Goal: Task Accomplishment & Management: Complete application form

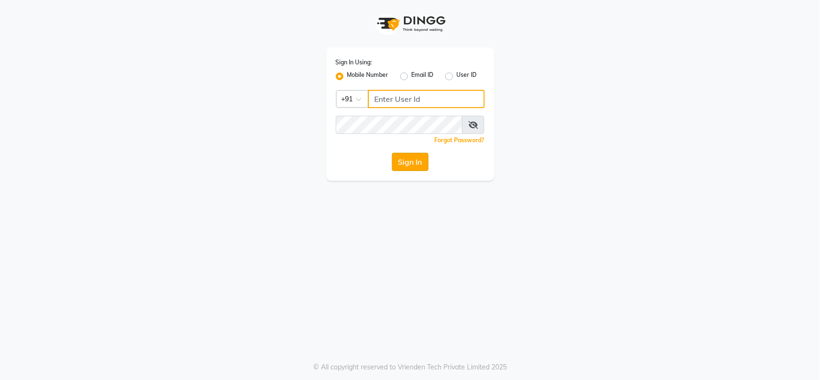
type input "8080515738"
click at [416, 161] on button "Sign In" at bounding box center [410, 162] width 37 height 18
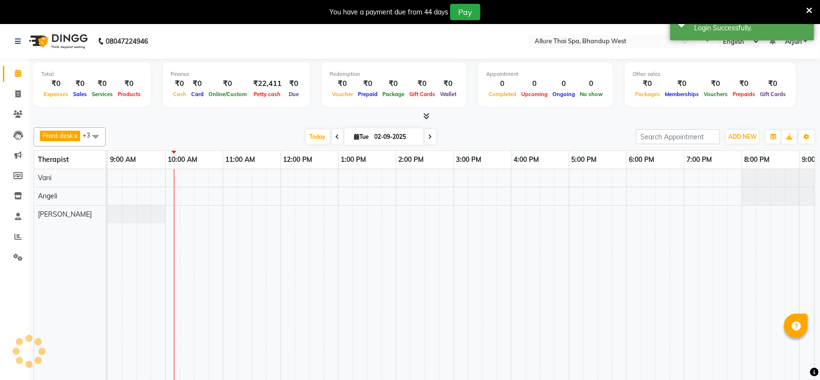
select select "en"
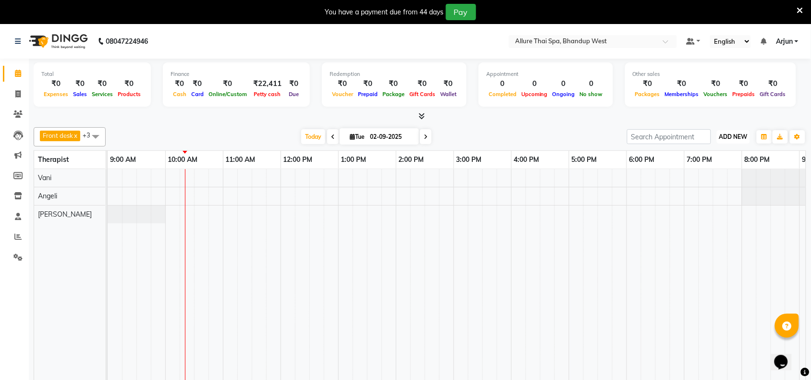
click at [728, 132] on button "ADD NEW Toggle Dropdown" at bounding box center [733, 136] width 33 height 13
click at [720, 155] on button "Add Appointment" at bounding box center [712, 155] width 76 height 12
select select "tentative"
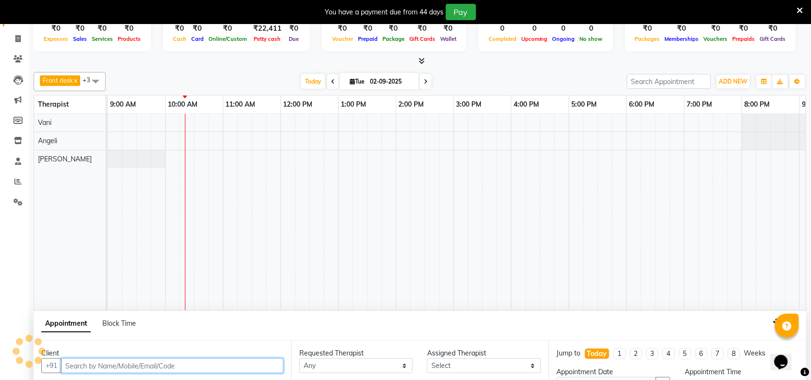
select select "600"
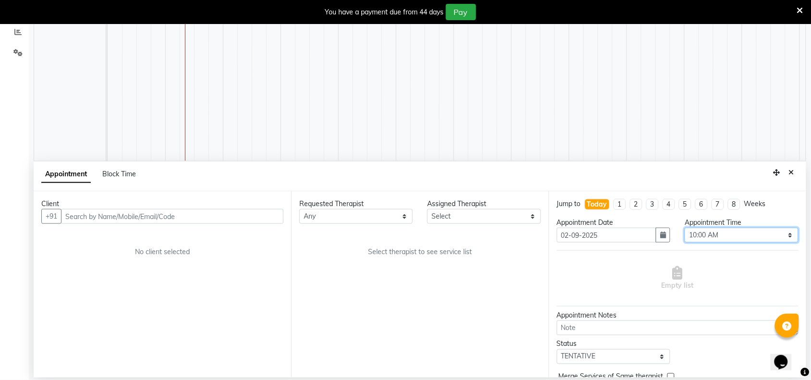
click at [782, 237] on select "Select 10:00 AM 10:15 AM 10:30 AM 10:45 AM 11:00 AM 11:15 AM 11:30 AM 11:45 AM …" at bounding box center [740, 235] width 113 height 15
click at [566, 111] on td at bounding box center [561, 62] width 14 height 196
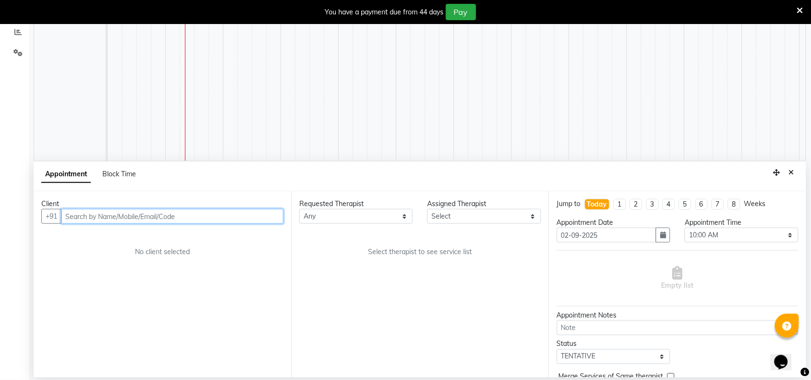
click at [168, 220] on input "text" at bounding box center [172, 216] width 222 height 15
paste input "9638119558"
type input "9638119558"
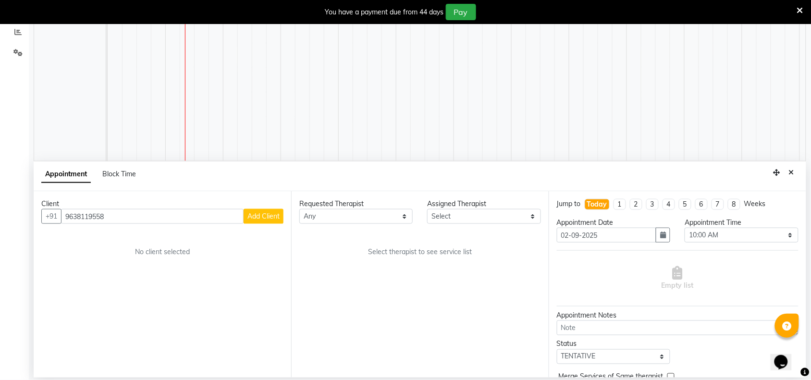
click at [272, 219] on span "Add Client" at bounding box center [263, 216] width 32 height 9
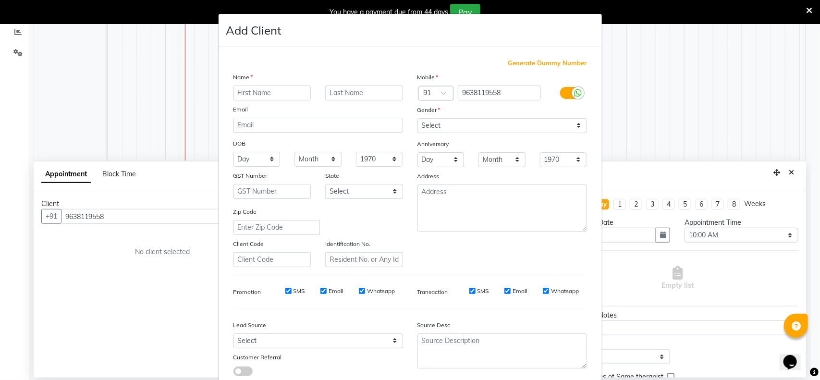
click at [263, 94] on input "text" at bounding box center [272, 92] width 78 height 15
type input "[PERSON_NAME]"
click at [575, 122] on select "Select [DEMOGRAPHIC_DATA] [DEMOGRAPHIC_DATA] Other Prefer Not To Say" at bounding box center [502, 125] width 170 height 15
select select "[DEMOGRAPHIC_DATA]"
click at [417, 118] on select "Select [DEMOGRAPHIC_DATA] [DEMOGRAPHIC_DATA] Other Prefer Not To Say" at bounding box center [502, 125] width 170 height 15
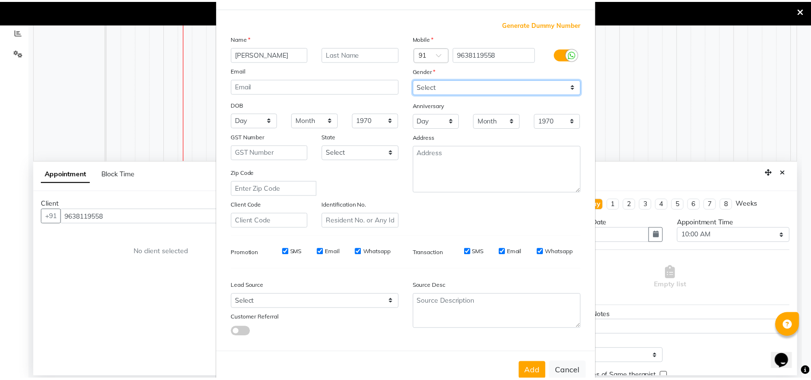
scroll to position [60, 0]
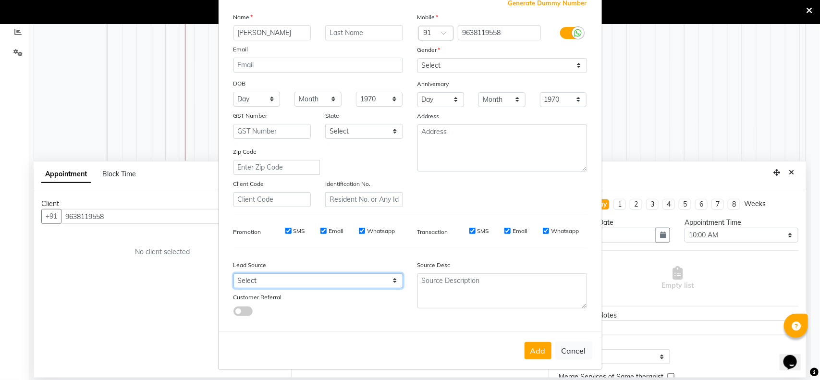
drag, startPoint x: 383, startPoint y: 278, endPoint x: 366, endPoint y: 277, distance: 17.3
click at [383, 278] on select "Select Walk-in Referral Internet Friend Word of Mouth Advertisement Facebook Ju…" at bounding box center [318, 280] width 170 height 15
select select "55736"
click at [233, 273] on select "Select Walk-in Referral Internet Friend Word of Mouth Advertisement Facebook Ju…" at bounding box center [318, 280] width 170 height 15
click at [532, 343] on button "Add" at bounding box center [537, 350] width 27 height 17
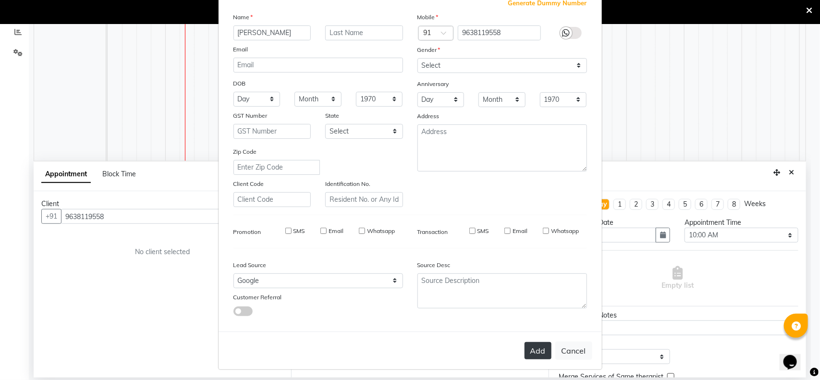
select select
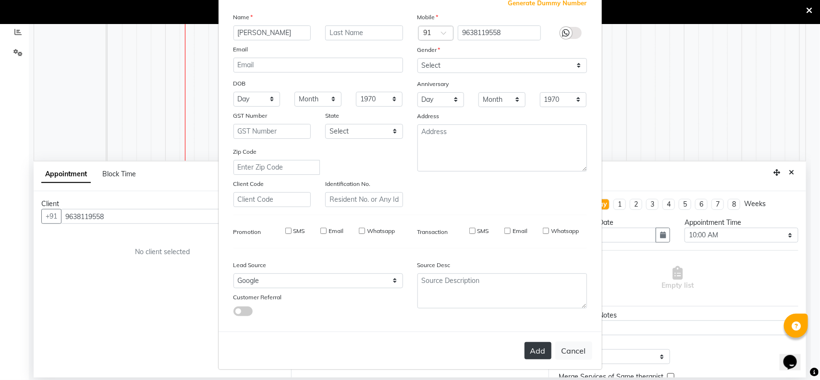
select select
checkbox input "false"
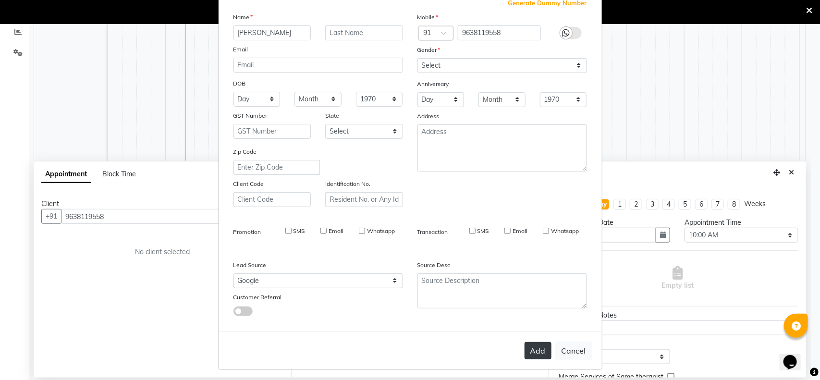
checkbox input "false"
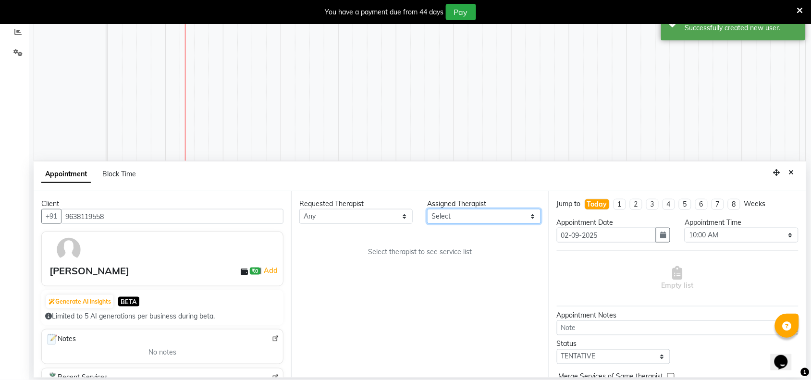
drag, startPoint x: 532, startPoint y: 217, endPoint x: 517, endPoint y: 217, distance: 14.4
click at [532, 217] on select "Select [PERSON_NAME] [PERSON_NAME]" at bounding box center [483, 216] width 113 height 15
select select "84287"
click at [427, 209] on select "Select [PERSON_NAME] [PERSON_NAME]" at bounding box center [483, 216] width 113 height 15
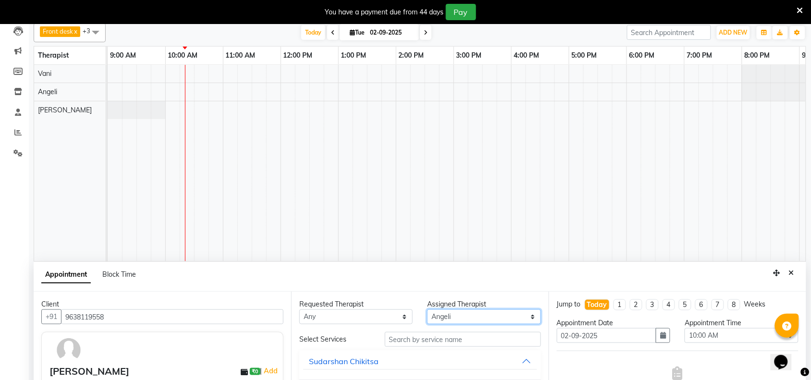
scroll to position [0, 0]
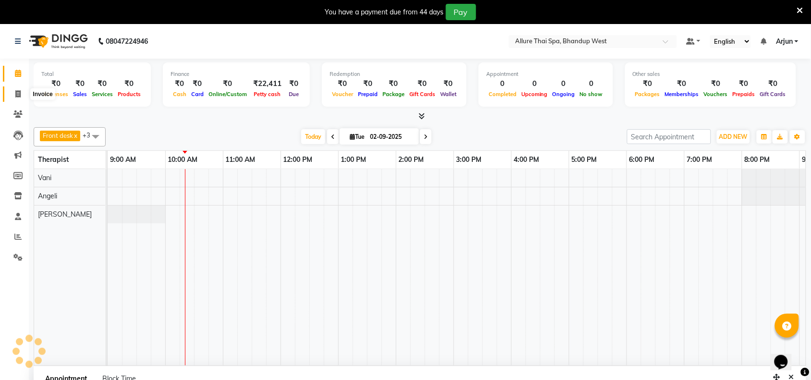
click at [14, 96] on span at bounding box center [18, 94] width 17 height 11
select select "service"
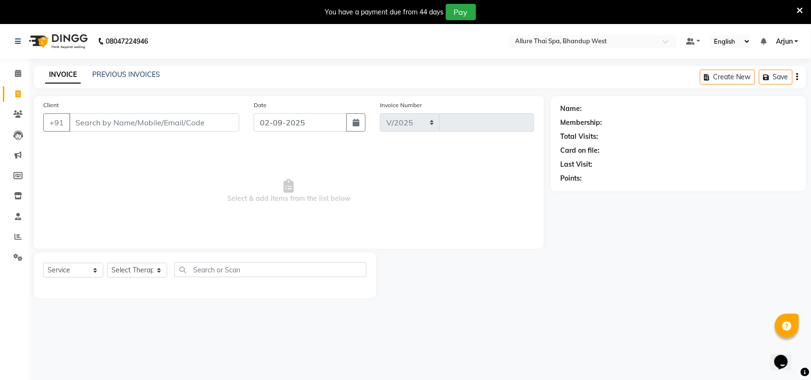
select select "8527"
type input "0281"
select select "package"
click at [113, 119] on input "Client" at bounding box center [154, 122] width 170 height 18
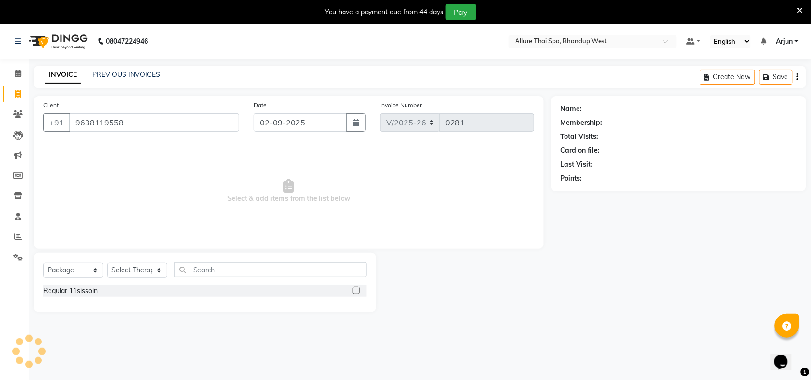
type input "9638119558"
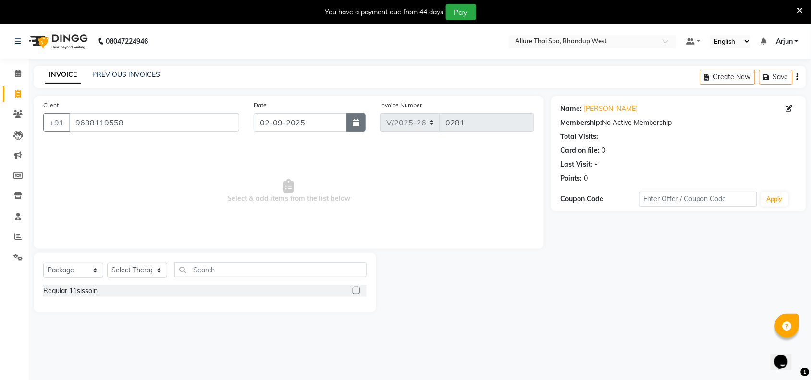
click at [361, 126] on button "button" at bounding box center [355, 122] width 19 height 18
select select "9"
select select "2025"
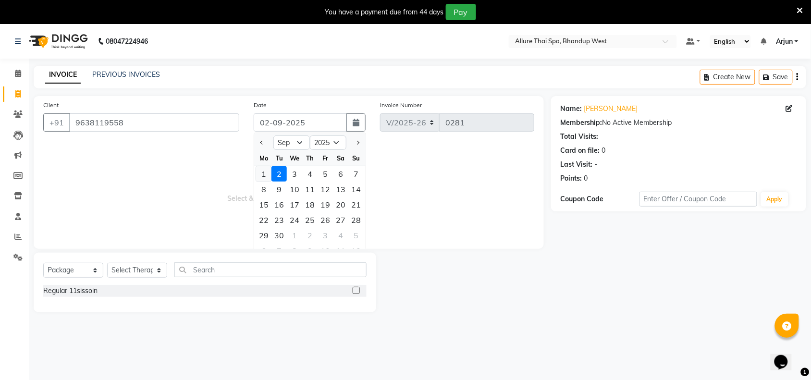
click at [261, 176] on div "1" at bounding box center [263, 173] width 15 height 15
type input "[DATE]"
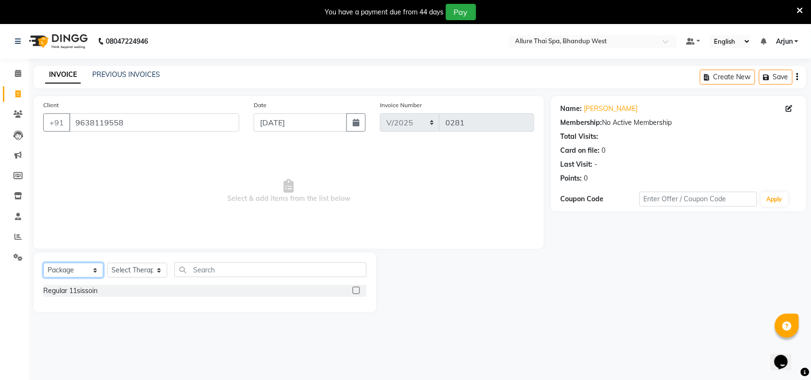
click at [90, 267] on select "Select Service Product Membership Package Voucher Prepaid Gift Card" at bounding box center [73, 270] width 60 height 15
select select "service"
click at [43, 263] on select "Select Service Product Membership Package Voucher Prepaid Gift Card" at bounding box center [73, 270] width 60 height 15
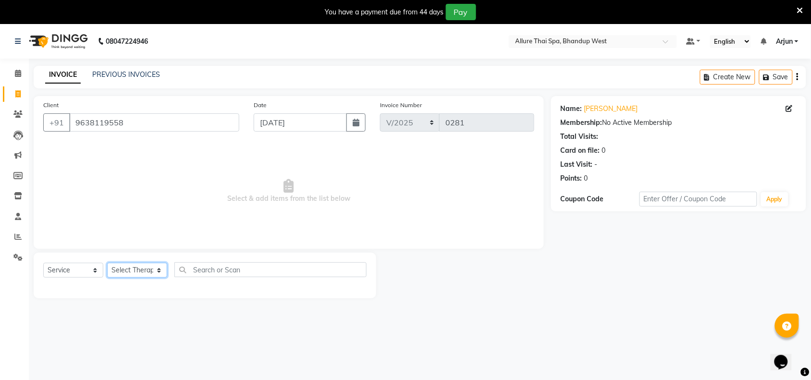
click at [164, 271] on select "Select Therapist [PERSON_NAME] [PERSON_NAME] kimi Mercy Noite Pari [PERSON_NAME…" at bounding box center [137, 270] width 60 height 15
select select "84287"
click at [107, 263] on select "Select Therapist [PERSON_NAME] [PERSON_NAME] kimi Mercy Noite Pari [PERSON_NAME…" at bounding box center [137, 270] width 60 height 15
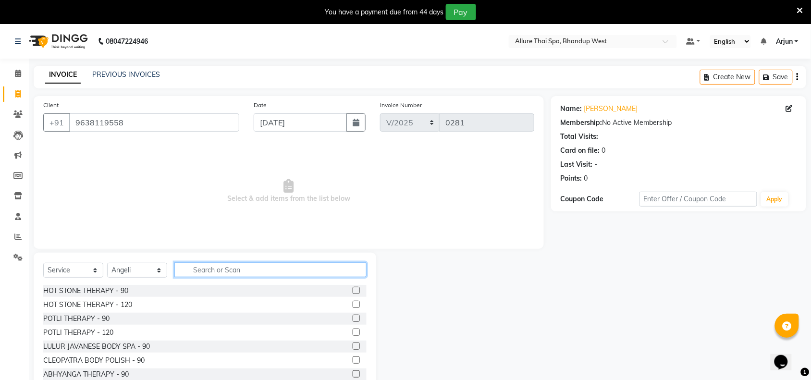
click at [227, 262] on input "text" at bounding box center [270, 269] width 192 height 15
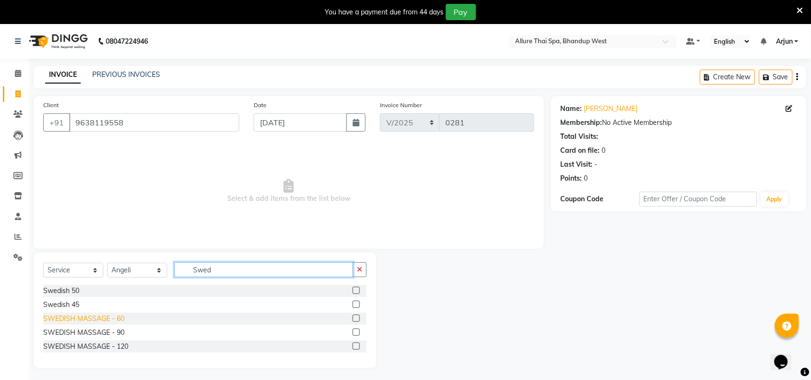
type input "Swed"
click at [98, 316] on div "SWEDISH MASSAGE - 60" at bounding box center [83, 319] width 81 height 10
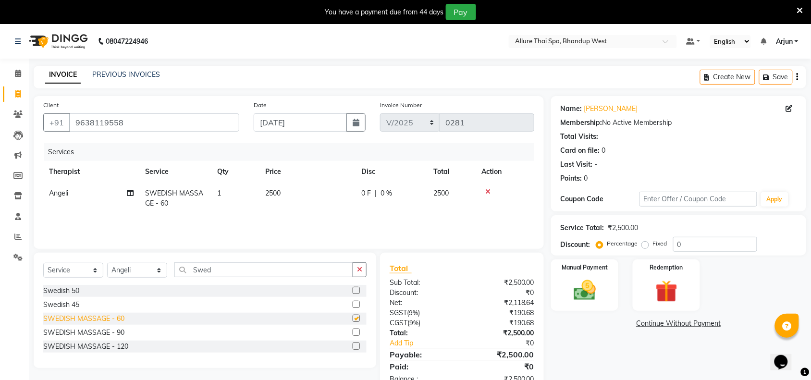
checkbox input "false"
click at [702, 248] on input "0" at bounding box center [715, 244] width 84 height 15
type input "020"
click at [598, 291] on img at bounding box center [584, 290] width 37 height 26
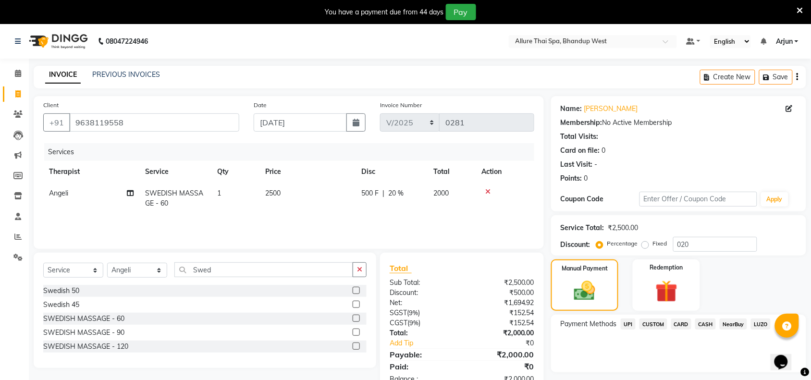
click at [622, 324] on span "UPI" at bounding box center [628, 323] width 15 height 11
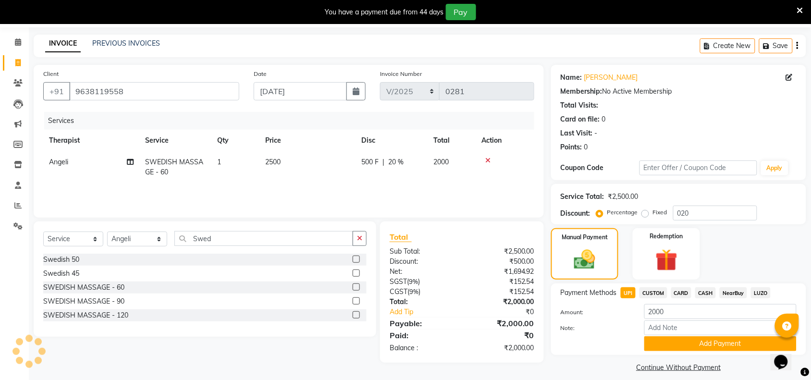
scroll to position [40, 0]
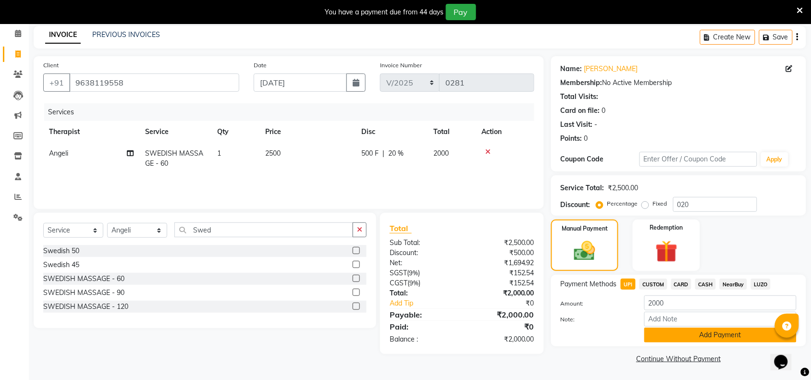
click at [680, 336] on button "Add Payment" at bounding box center [720, 335] width 152 height 15
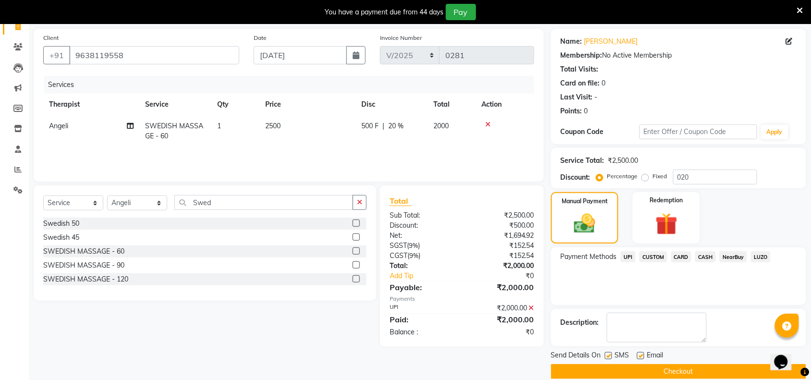
scroll to position [81, 0]
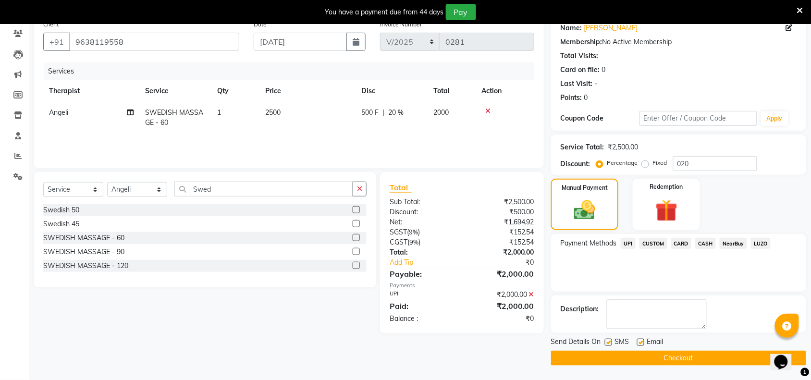
click at [607, 340] on label at bounding box center [608, 342] width 7 height 7
click at [607, 340] on input "checkbox" at bounding box center [608, 343] width 6 height 6
checkbox input "false"
click at [620, 358] on button "Checkout" at bounding box center [678, 358] width 255 height 15
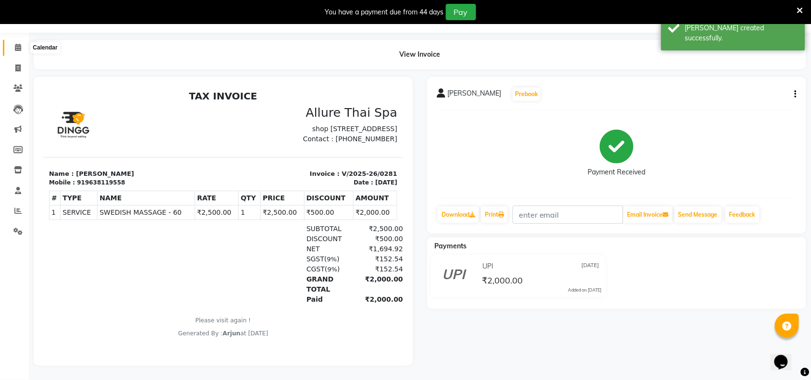
drag, startPoint x: 17, startPoint y: 38, endPoint x: 20, endPoint y: 59, distance: 20.4
click at [17, 44] on icon at bounding box center [18, 47] width 6 height 7
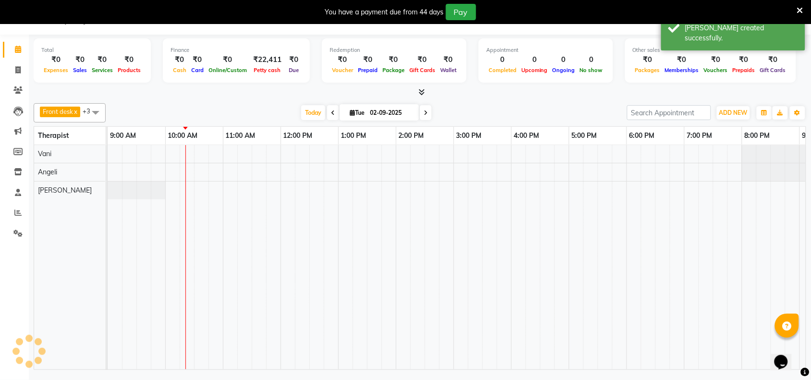
scroll to position [24, 0]
click at [16, 73] on span at bounding box center [18, 70] width 17 height 11
select select "8527"
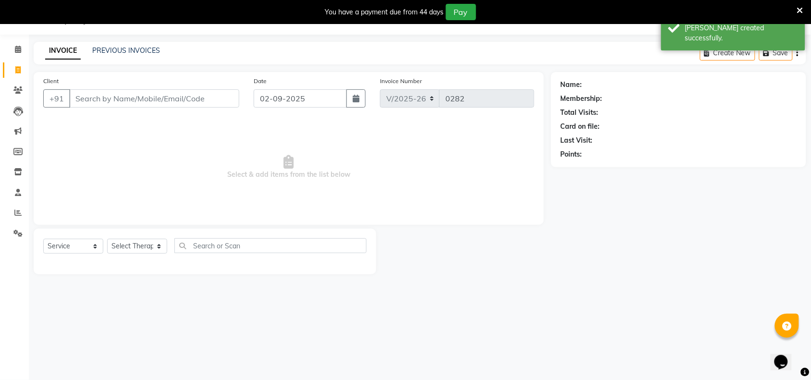
select select "package"
click at [106, 54] on link "PREVIOUS INVOICES" at bounding box center [126, 50] width 68 height 9
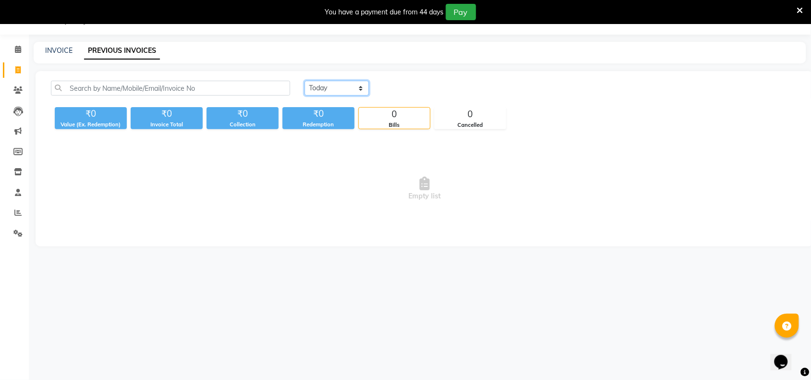
click at [360, 89] on select "[DATE] [DATE] Custom Range" at bounding box center [337, 88] width 64 height 15
select select "[DATE]"
click at [305, 81] on select "[DATE] [DATE] Custom Range" at bounding box center [337, 88] width 64 height 15
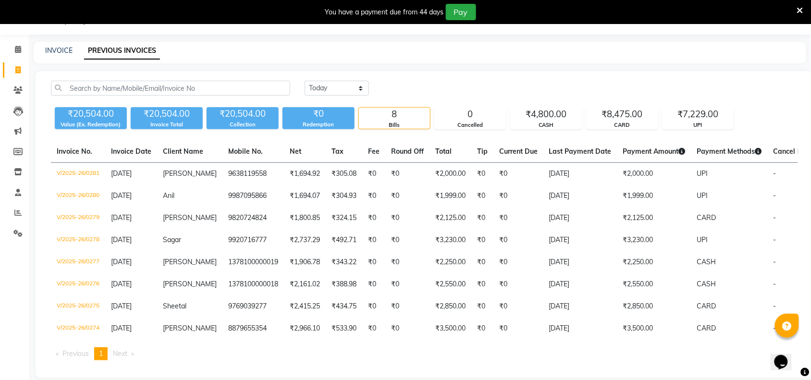
click at [450, 55] on div "INVOICE PREVIOUS INVOICES" at bounding box center [414, 51] width 761 height 10
click at [13, 53] on span at bounding box center [18, 49] width 17 height 11
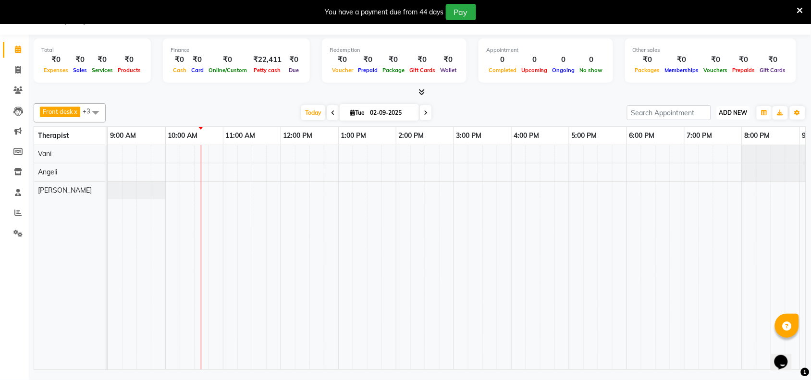
click at [723, 111] on span "ADD NEW" at bounding box center [733, 112] width 28 height 7
click at [707, 137] on link "Add Invoice" at bounding box center [712, 143] width 76 height 12
select select "8527"
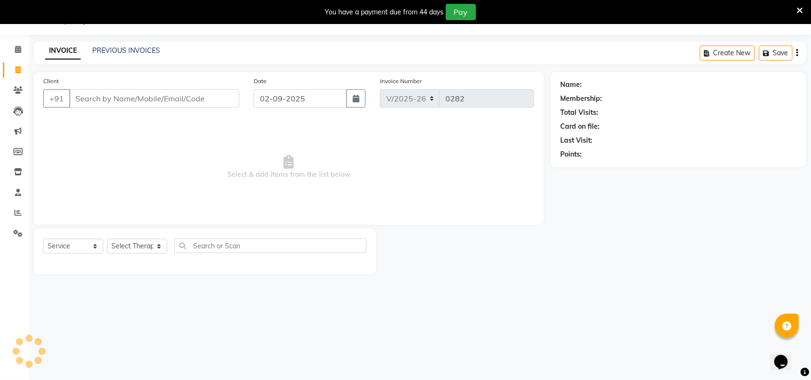
select select "package"
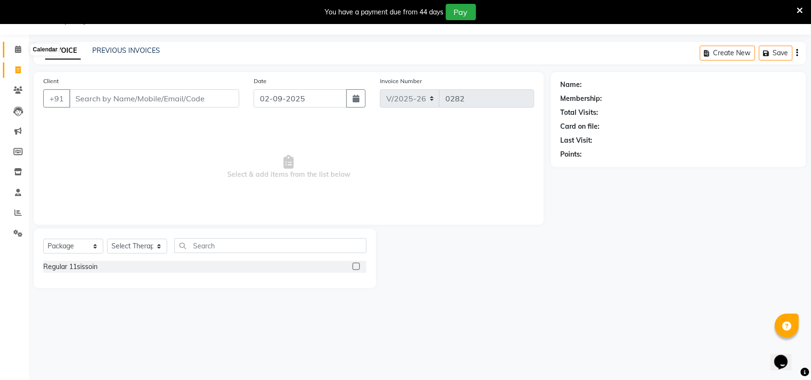
click at [17, 49] on icon at bounding box center [18, 49] width 6 height 7
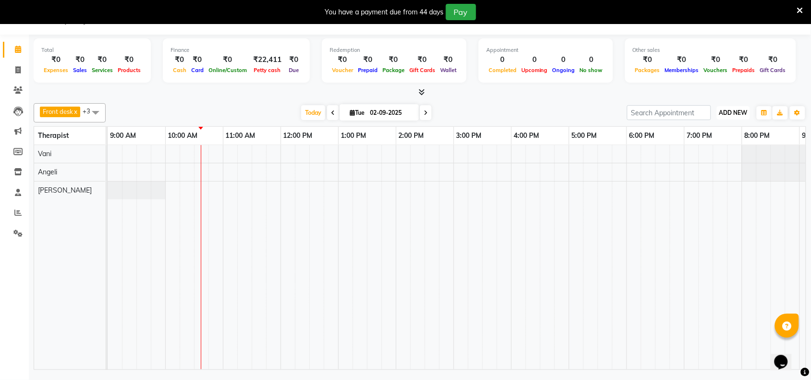
click at [730, 114] on span "ADD NEW" at bounding box center [733, 112] width 28 height 7
click at [707, 131] on button "Add Appointment" at bounding box center [712, 131] width 76 height 12
select select "600"
select select "tentative"
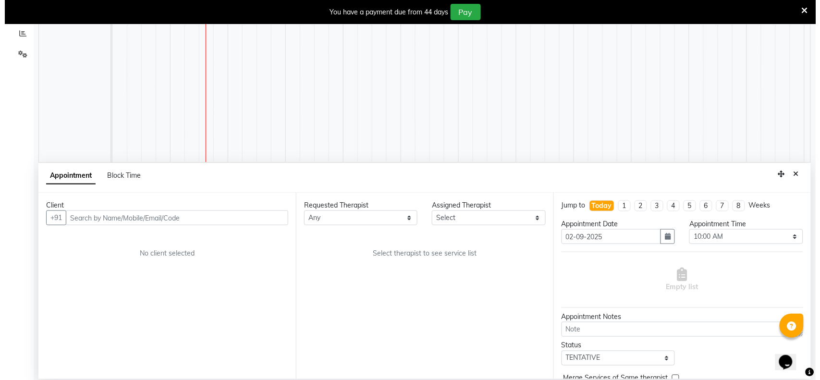
scroll to position [205, 0]
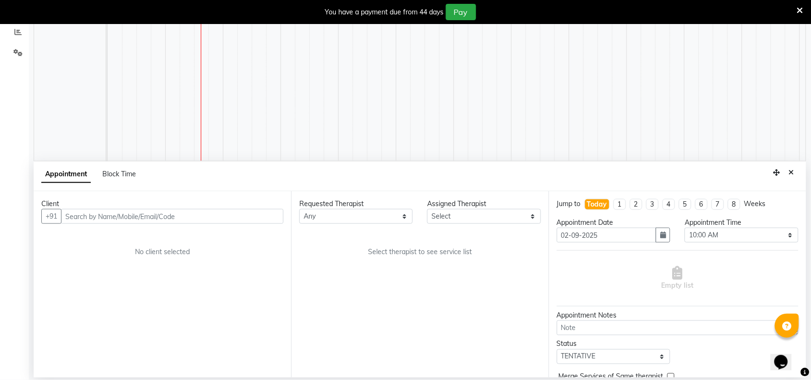
click at [219, 221] on input "text" at bounding box center [172, 216] width 222 height 15
paste input "9867080759"
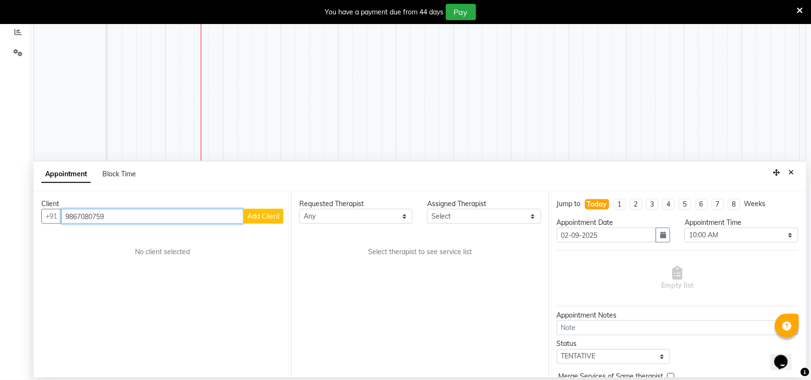
type input "9867080759"
click at [255, 216] on span "Add Client" at bounding box center [263, 216] width 32 height 9
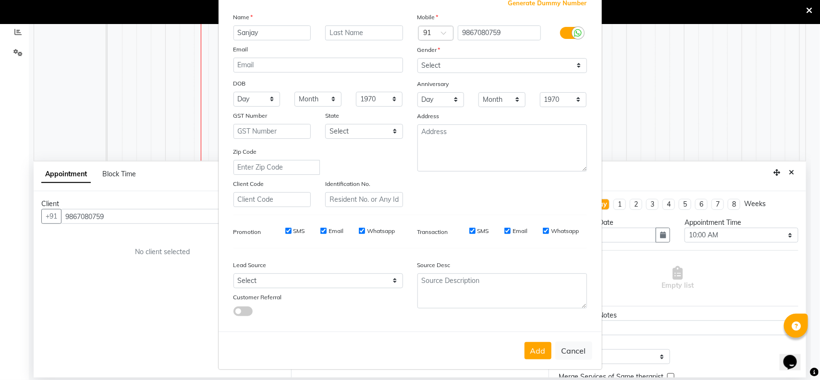
scroll to position [0, 0]
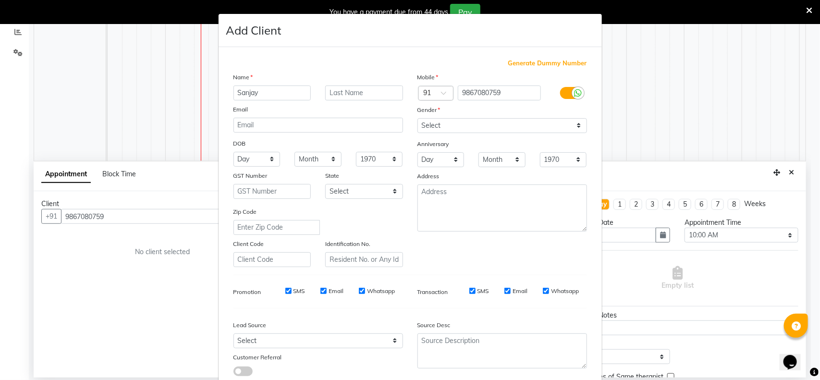
type input "Sanjay"
click at [573, 128] on select "Select [DEMOGRAPHIC_DATA] [DEMOGRAPHIC_DATA] Other Prefer Not To Say" at bounding box center [502, 125] width 170 height 15
select select "[DEMOGRAPHIC_DATA]"
click at [417, 118] on select "Select [DEMOGRAPHIC_DATA] [DEMOGRAPHIC_DATA] Other Prefer Not To Say" at bounding box center [502, 125] width 170 height 15
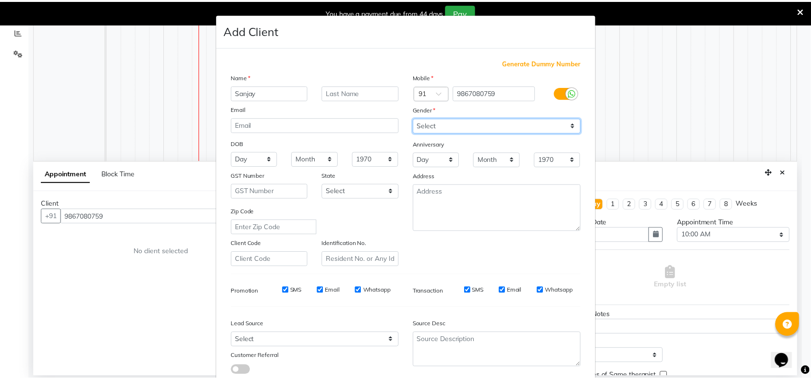
scroll to position [60, 0]
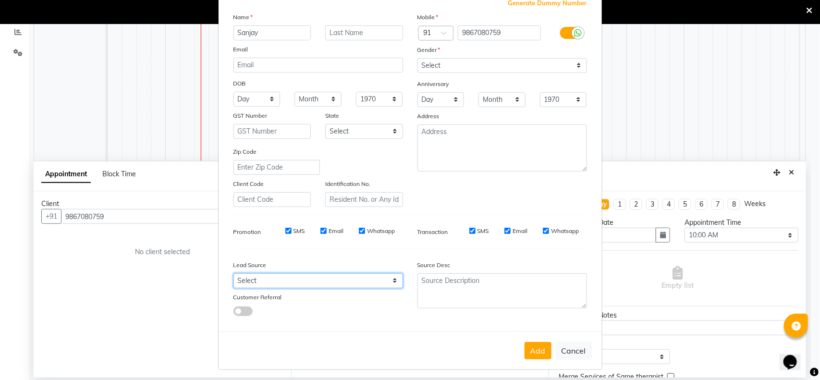
click at [383, 274] on select "Select Walk-in Referral Internet Friend Word of Mouth Advertisement Facebook Ju…" at bounding box center [318, 280] width 170 height 15
select select "55736"
click at [233, 273] on select "Select Walk-in Referral Internet Friend Word of Mouth Advertisement Facebook Ju…" at bounding box center [318, 280] width 170 height 15
click at [538, 347] on button "Add" at bounding box center [537, 350] width 27 height 17
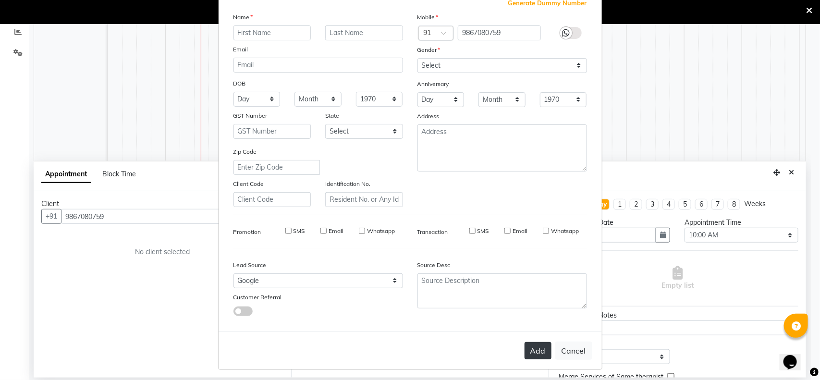
select select
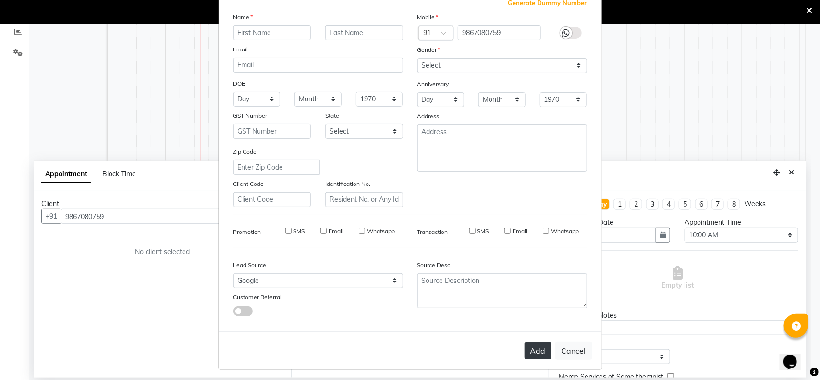
select select
checkbox input "false"
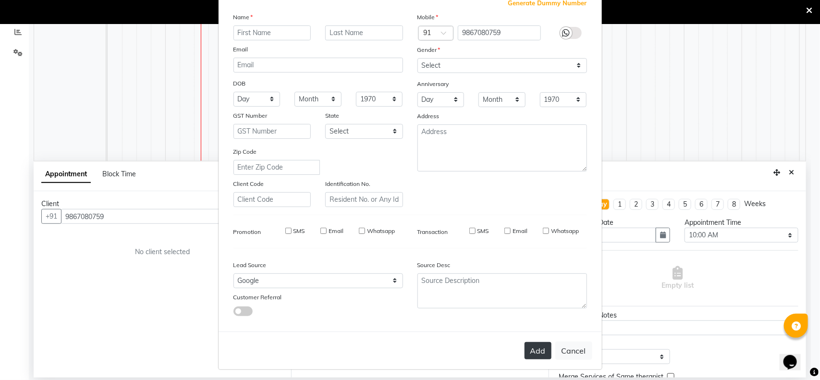
checkbox input "false"
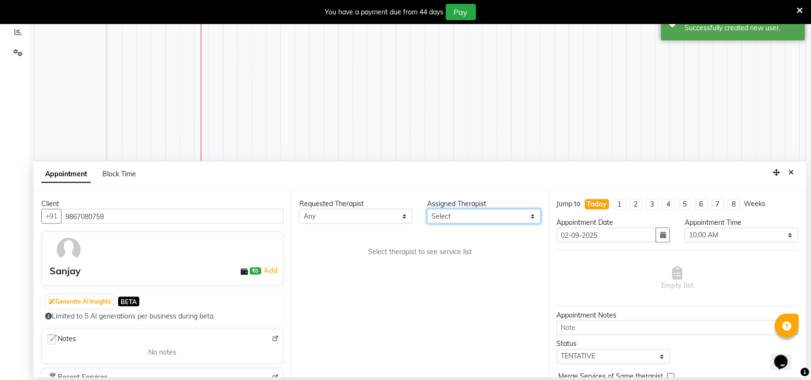
drag, startPoint x: 526, startPoint y: 219, endPoint x: 531, endPoint y: 219, distance: 4.8
click at [526, 219] on select "Select [PERSON_NAME] [PERSON_NAME]" at bounding box center [483, 216] width 113 height 15
select select "84287"
click at [427, 209] on select "Select [PERSON_NAME] [PERSON_NAME]" at bounding box center [483, 216] width 113 height 15
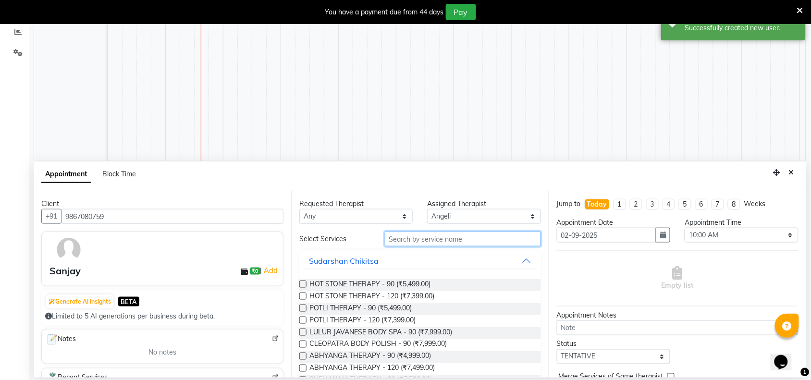
click at [418, 240] on input "text" at bounding box center [463, 238] width 156 height 15
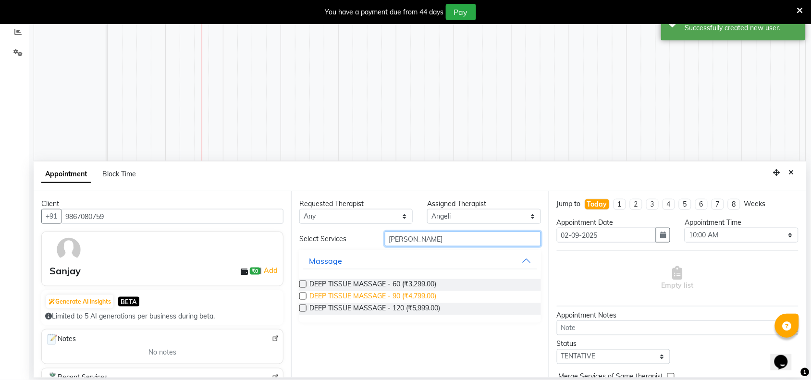
type input "[PERSON_NAME]"
click at [418, 295] on span "DEEP TISSUE MASSAGE - 90 (₹4,799.00)" at bounding box center [372, 297] width 127 height 12
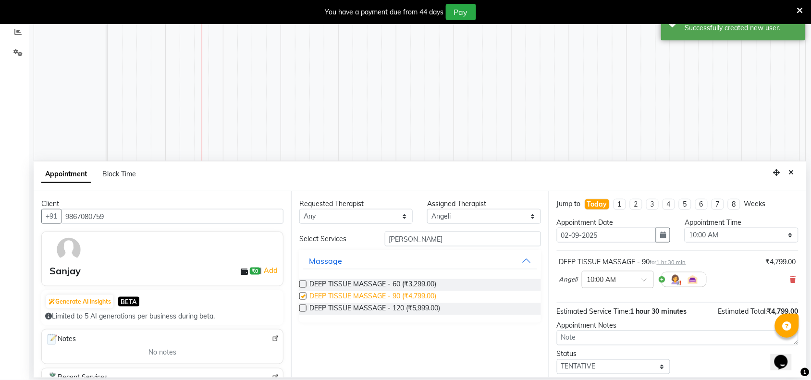
checkbox input "false"
click at [780, 236] on select "Select 10:00 AM 10:15 AM 10:30 AM 10:45 AM 11:00 AM 11:15 AM 11:30 AM 11:45 AM …" at bounding box center [740, 235] width 113 height 15
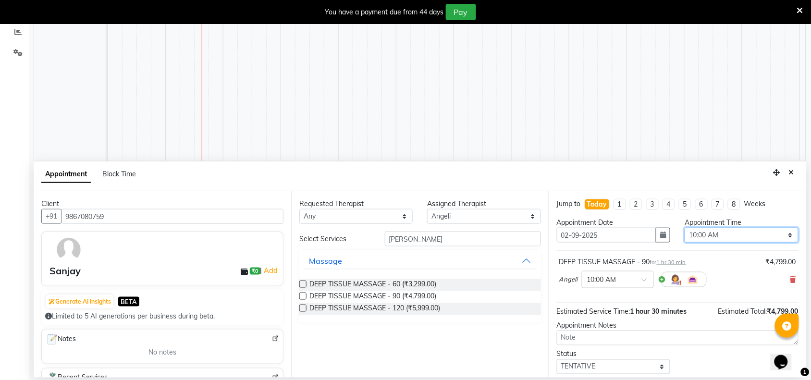
select select "630"
click at [684, 228] on select "Select 10:00 AM 10:15 AM 10:30 AM 10:45 AM 11:00 AM 11:15 AM 11:30 AM 11:45 AM …" at bounding box center [740, 235] width 113 height 15
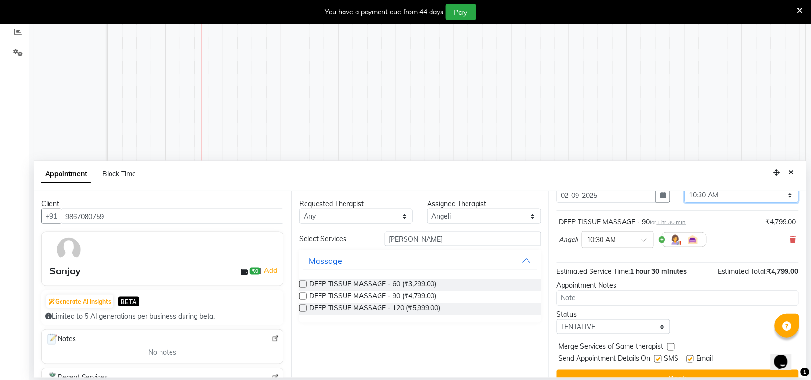
scroll to position [58, 0]
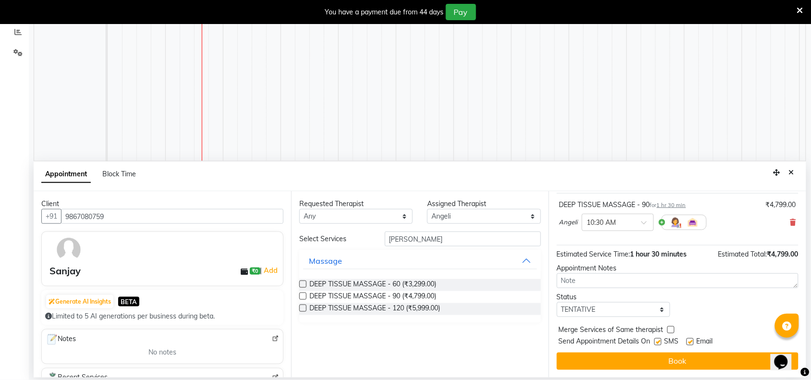
click at [658, 343] on label at bounding box center [657, 341] width 7 height 7
click at [658, 343] on input "checkbox" at bounding box center [657, 343] width 6 height 6
checkbox input "false"
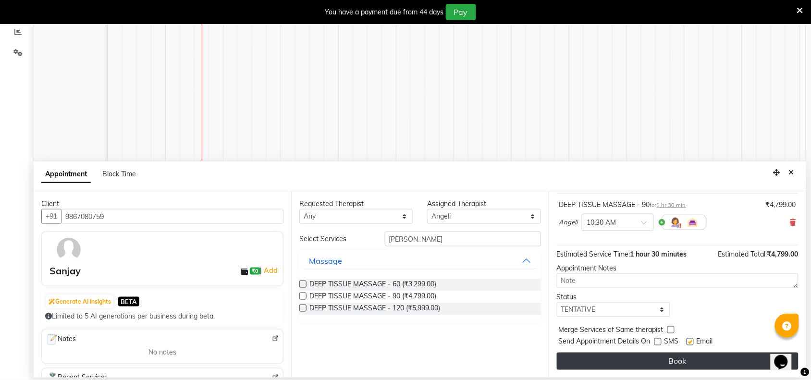
click at [663, 365] on button "Book" at bounding box center [678, 361] width 242 height 17
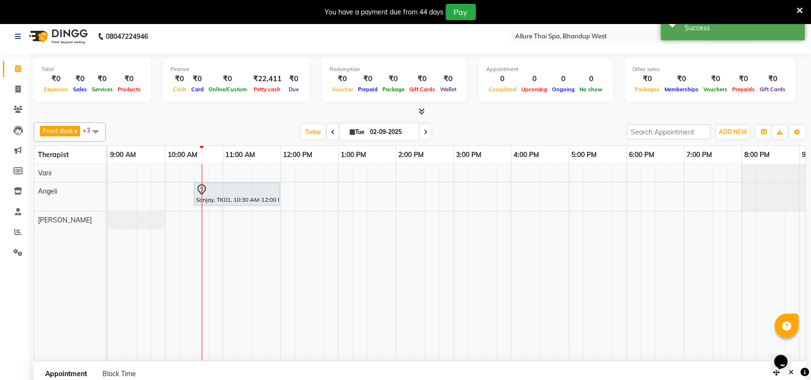
scroll to position [0, 0]
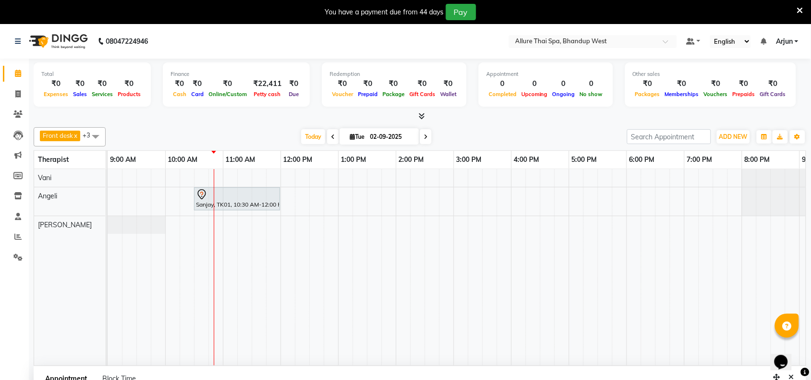
click at [315, 205] on div "Sanjay, TK01, 10:30 AM-12:00 PM, DEEP TISSUE MASSAGE - 90" at bounding box center [540, 267] width 865 height 196
select select "84287"
select select "750"
select select "tentative"
click at [241, 116] on div at bounding box center [420, 116] width 772 height 10
